Goal: Task Accomplishment & Management: Manage account settings

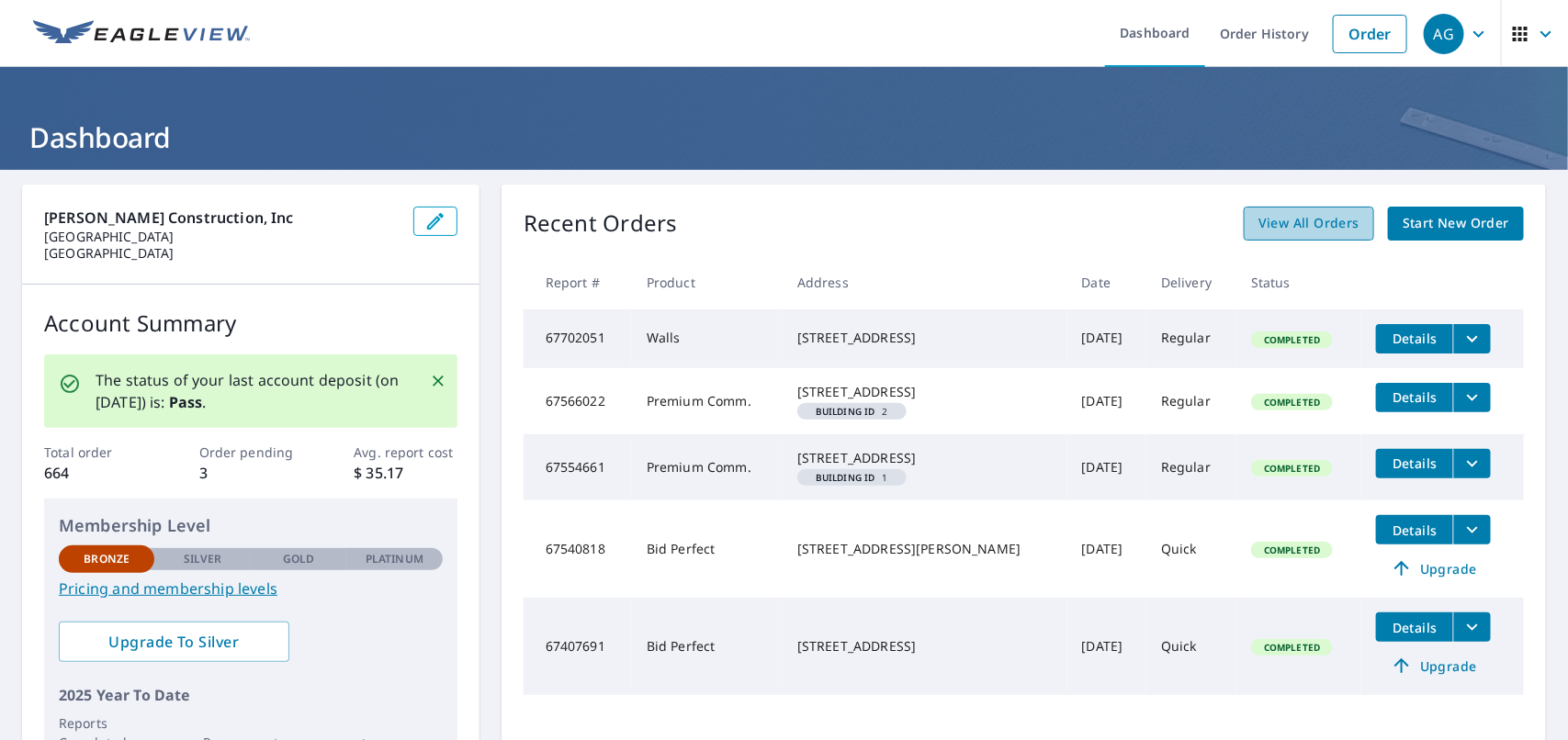
click at [1300, 225] on span "View All Orders" at bounding box center [1309, 223] width 101 height 23
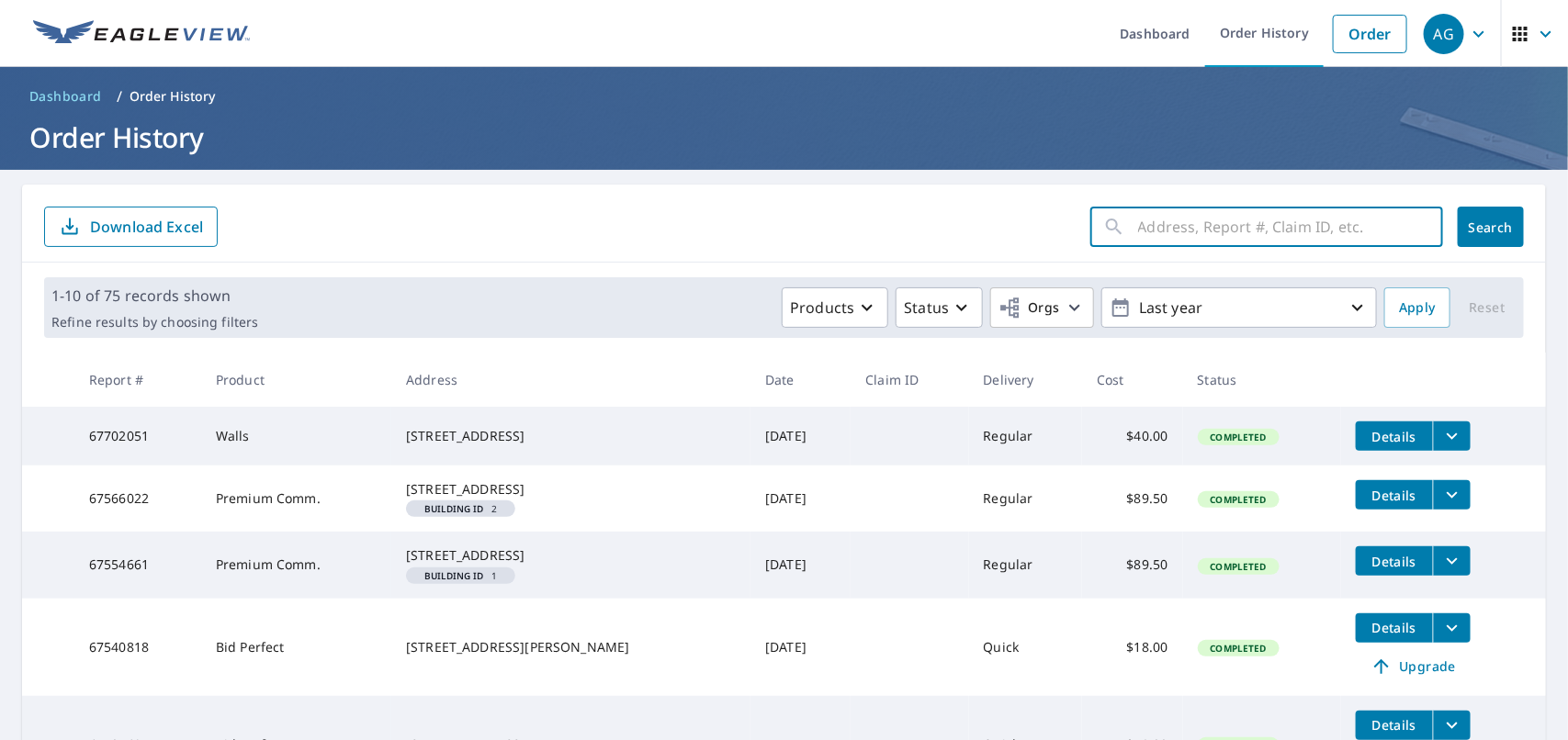
click at [1300, 225] on input "text" at bounding box center [1291, 227] width 305 height 52
type input "[PERSON_NAME]"
click button "Search" at bounding box center [1491, 227] width 67 height 40
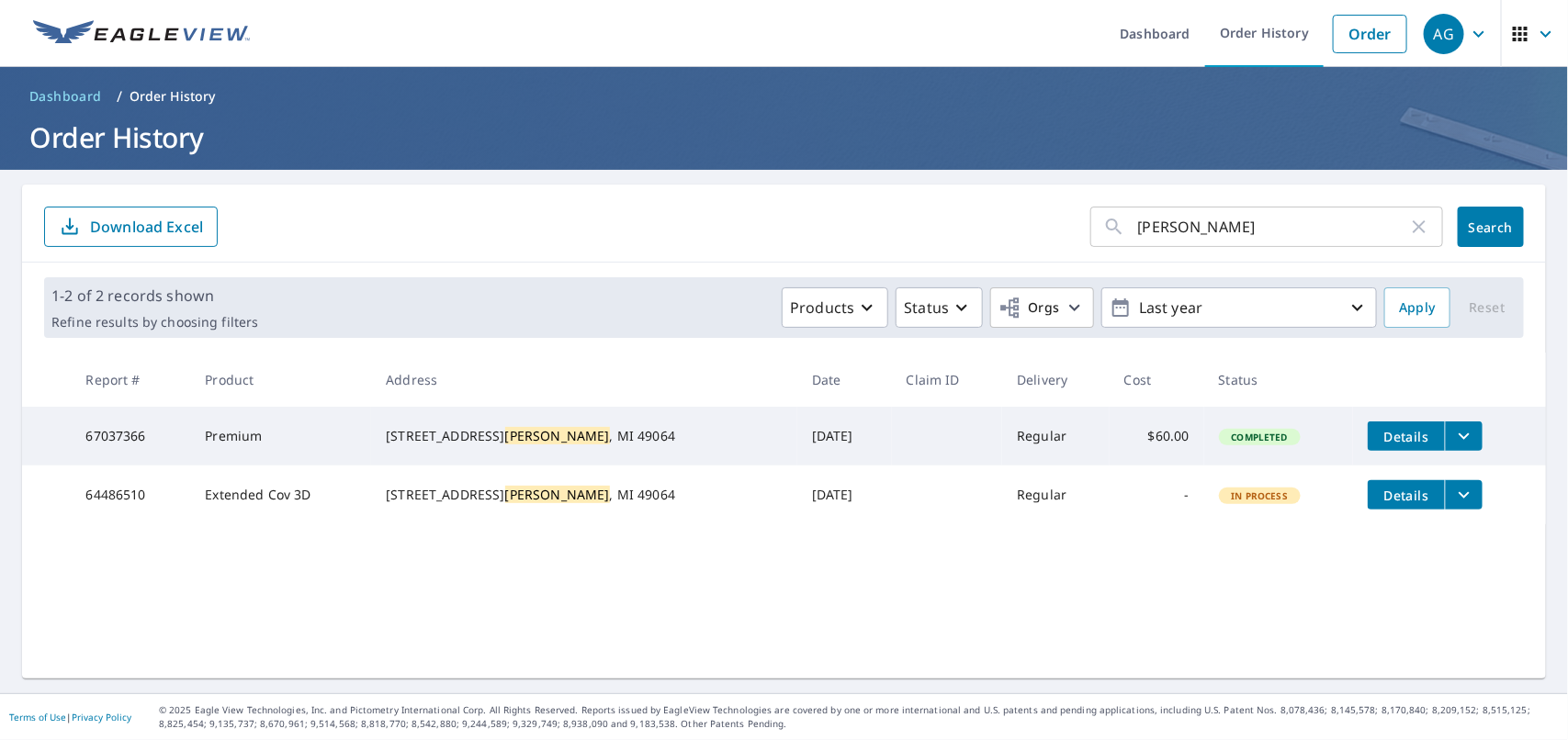
click at [1454, 442] on icon "filesDropdownBtn-67037366" at bounding box center [1465, 437] width 22 height 22
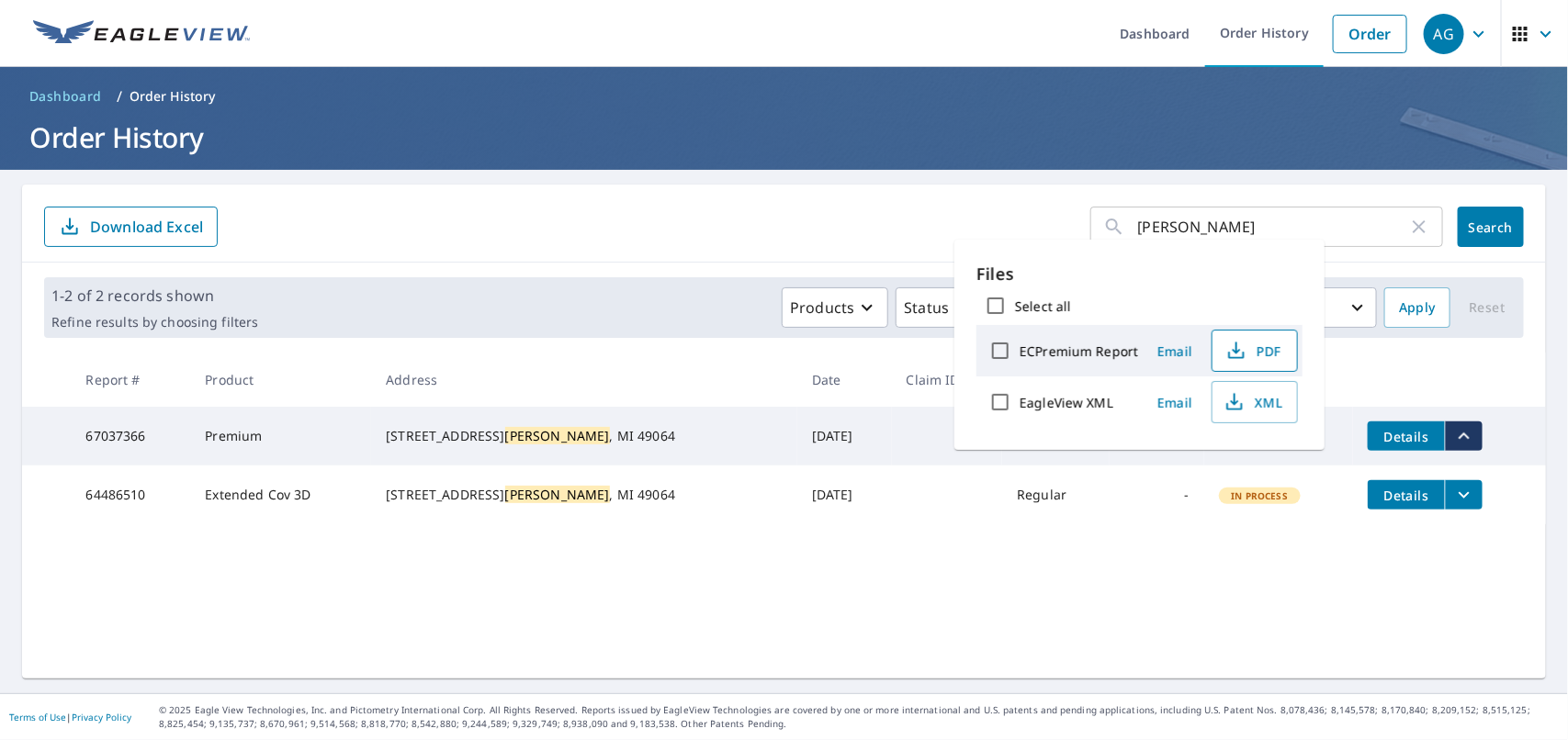
click at [1265, 345] on span "PDF" at bounding box center [1253, 351] width 59 height 22
